Goal: Transaction & Acquisition: Obtain resource

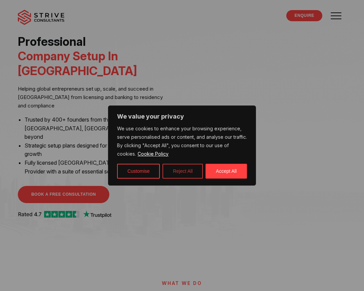
click at [180, 168] on button "Reject All" at bounding box center [182, 170] width 40 height 15
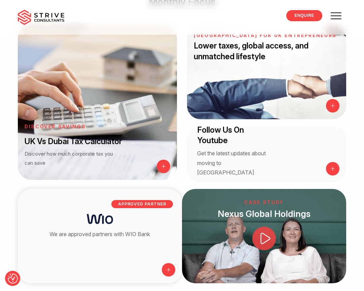
scroll to position [831, 0]
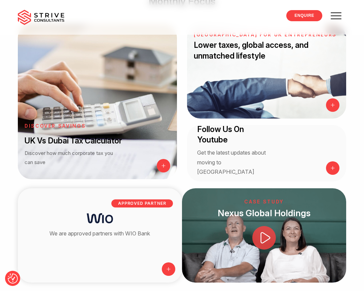
click at [172, 213] on p at bounding box center [100, 218] width 164 height 10
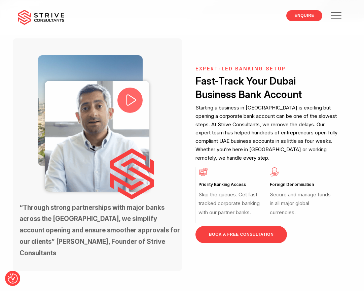
scroll to position [217, 0]
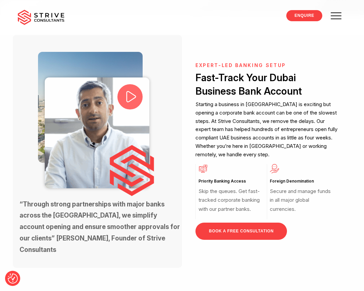
click at [134, 101] on icon at bounding box center [131, 96] width 14 height 14
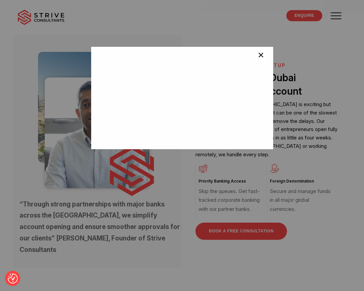
click at [262, 58] on span "×" at bounding box center [261, 55] width 6 height 13
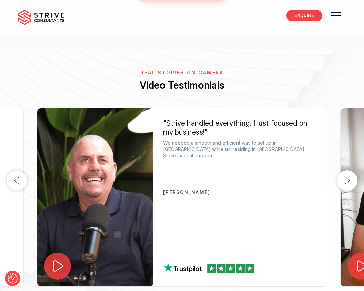
scroll to position [1321, 0]
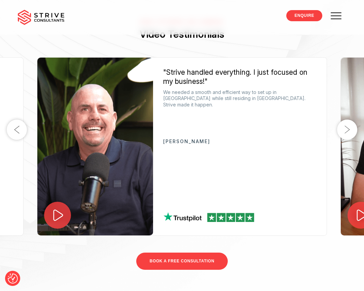
click at [59, 208] on icon at bounding box center [58, 215] width 14 height 14
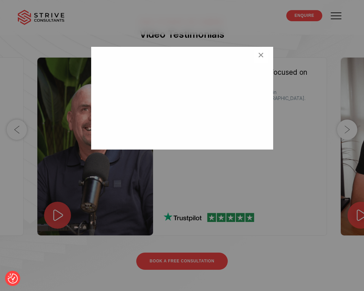
click at [349, 114] on div "<br /> ×" at bounding box center [182, 145] width 364 height 291
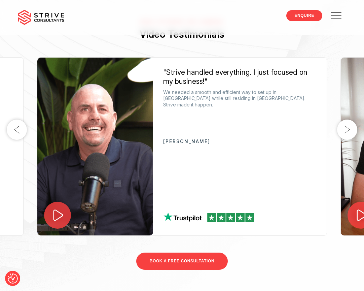
click at [349, 119] on button "Next" at bounding box center [347, 129] width 20 height 20
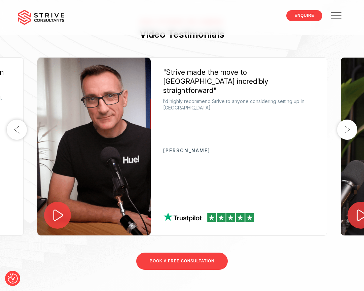
click at [61, 208] on icon at bounding box center [58, 215] width 14 height 14
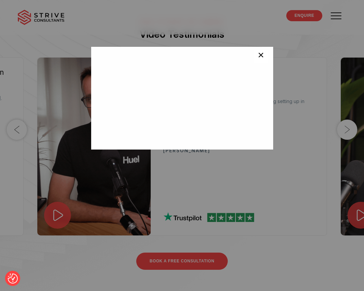
click at [260, 61] on button "×" at bounding box center [260, 55] width 13 height 13
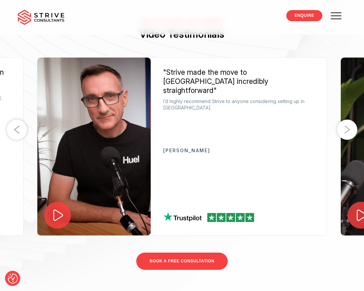
click at [345, 119] on button "Next" at bounding box center [347, 129] width 20 height 20
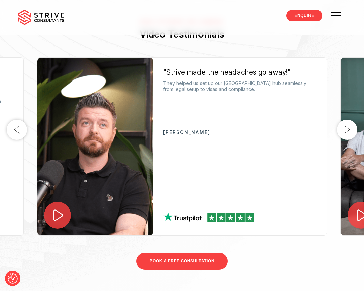
click at [54, 207] on icon at bounding box center [58, 214] width 15 height 15
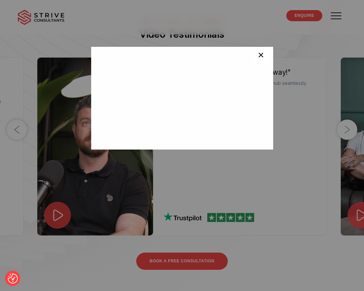
click at [261, 56] on span "×" at bounding box center [261, 55] width 6 height 13
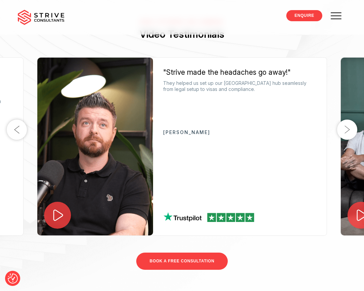
click at [342, 119] on button "Next" at bounding box center [347, 129] width 20 height 20
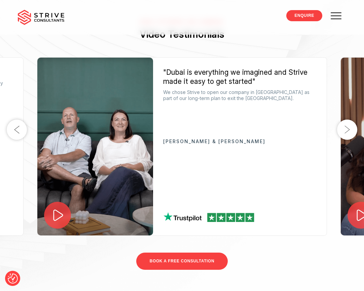
click at [58, 209] on icon at bounding box center [58, 214] width 10 height 11
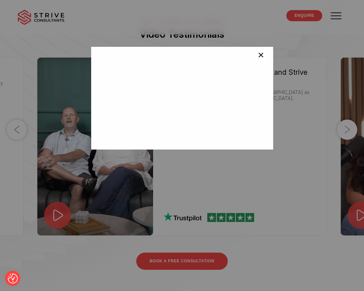
click at [259, 56] on span "×" at bounding box center [261, 55] width 6 height 13
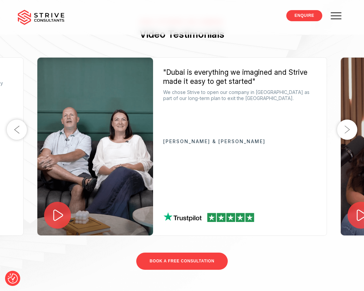
click at [343, 119] on button "Next" at bounding box center [347, 129] width 20 height 20
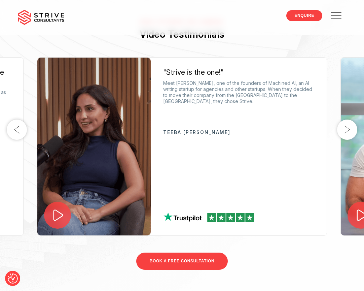
click at [61, 207] on icon at bounding box center [57, 214] width 15 height 15
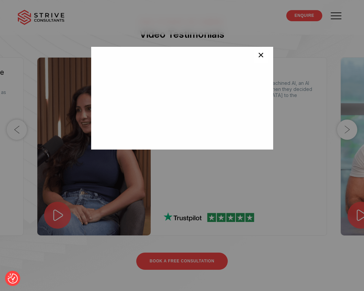
click at [265, 52] on button "×" at bounding box center [260, 55] width 13 height 13
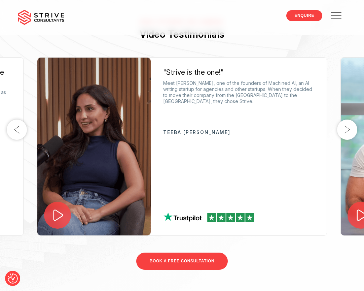
click at [351, 119] on button "Next" at bounding box center [347, 129] width 20 height 20
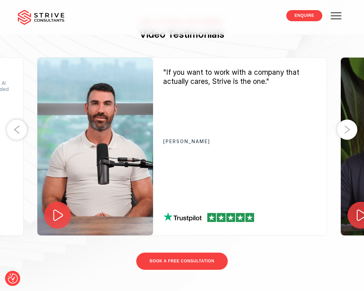
click at [58, 209] on icon at bounding box center [58, 214] width 10 height 11
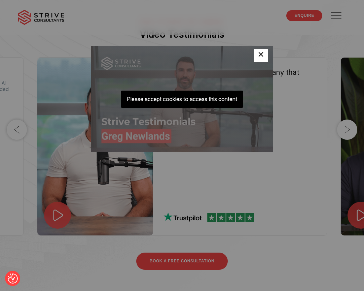
click at [258, 56] on span "×" at bounding box center [261, 55] width 6 height 13
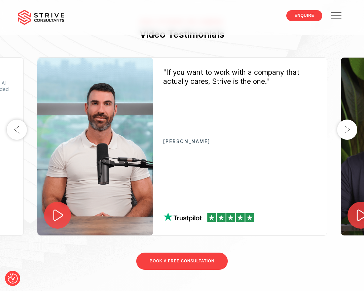
click at [344, 119] on button "Next" at bounding box center [347, 129] width 20 height 20
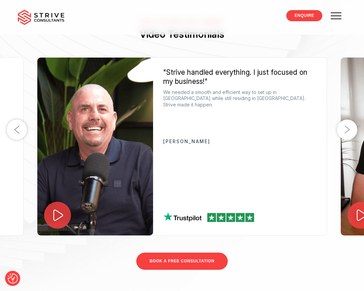
click at [63, 208] on icon at bounding box center [58, 215] width 14 height 14
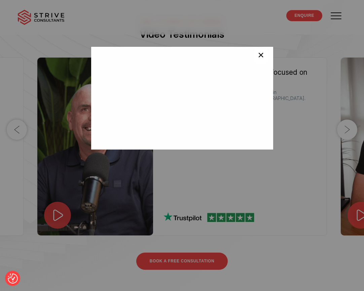
click at [265, 55] on button "×" at bounding box center [260, 55] width 13 height 13
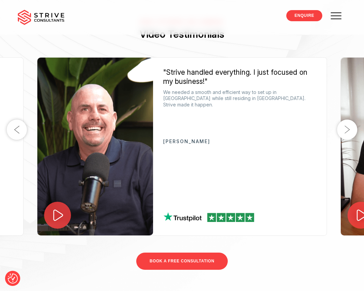
click at [19, 119] on button "Previous" at bounding box center [17, 129] width 20 height 20
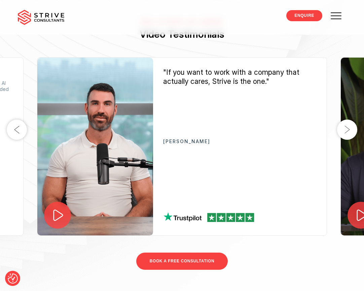
click at [52, 208] on icon at bounding box center [58, 215] width 14 height 14
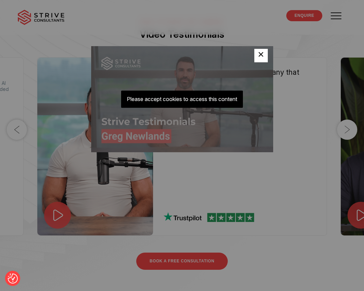
click at [261, 61] on button "×" at bounding box center [260, 55] width 13 height 13
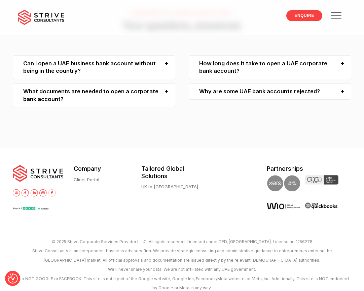
scroll to position [1855, 0]
click at [298, 18] on link "ENQUIRE" at bounding box center [304, 15] width 36 height 11
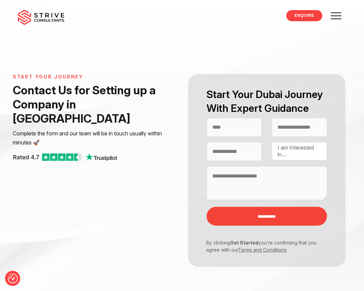
select select "Contact form"
